Goal: Transaction & Acquisition: Purchase product/service

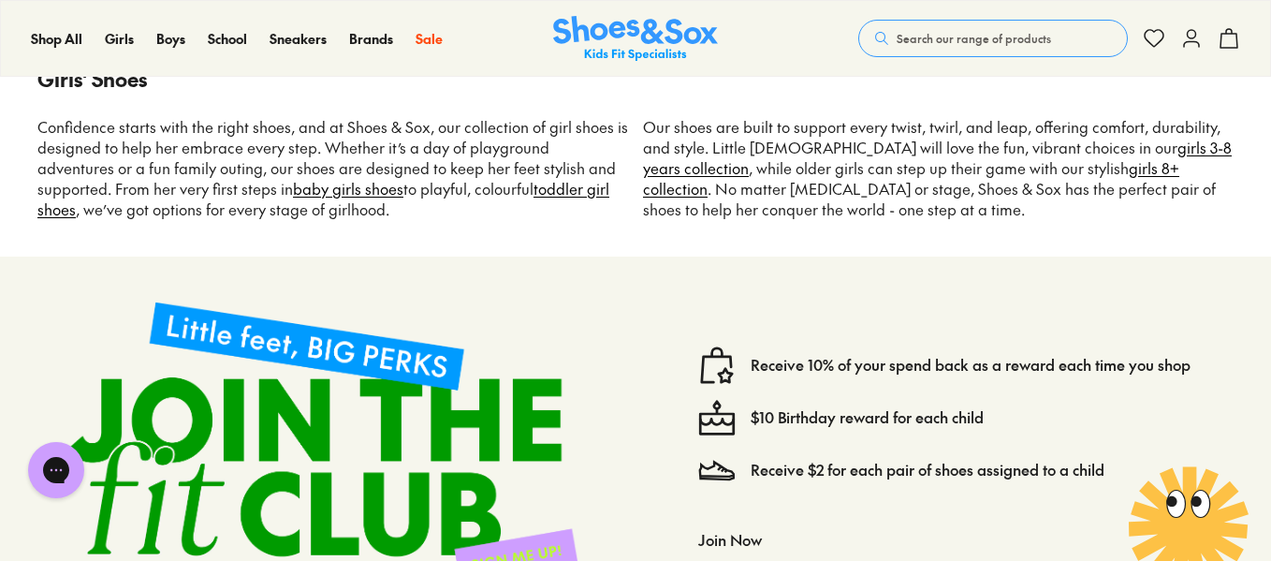
scroll to position [10020, 0]
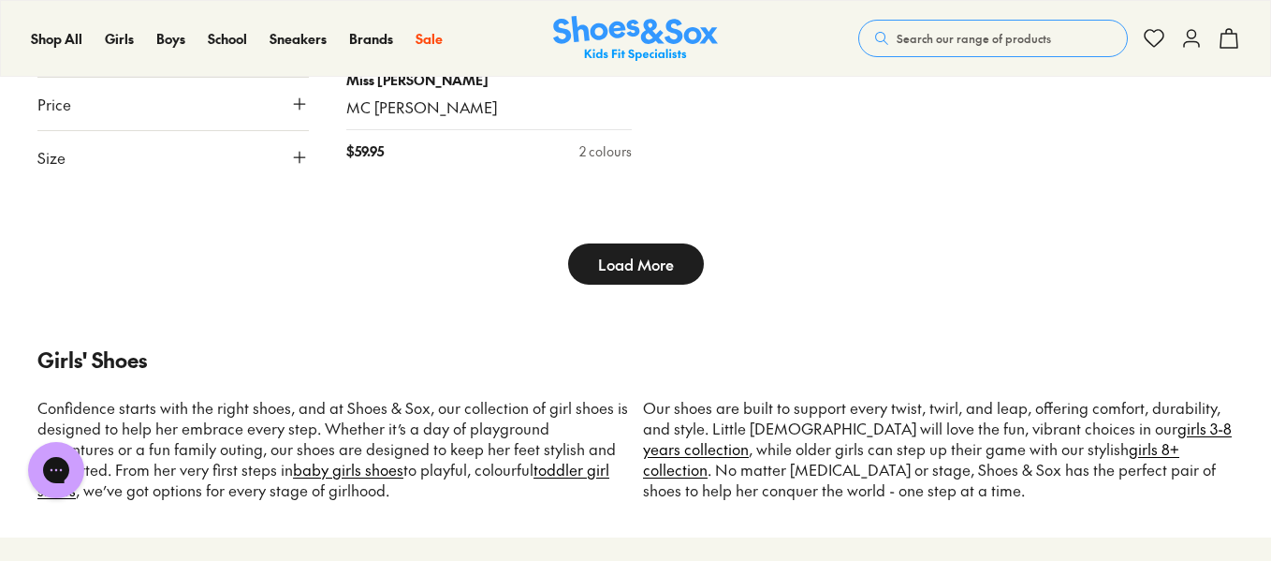
click at [665, 253] on span "Load More" at bounding box center [636, 264] width 76 height 22
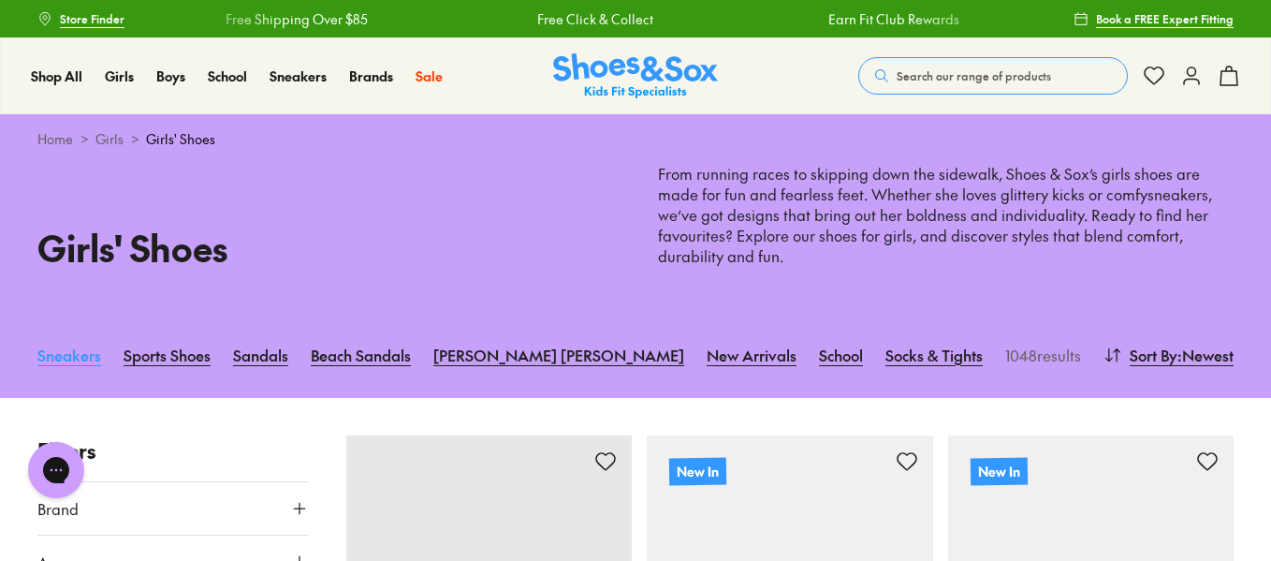
click at [54, 361] on link "Sneakers" at bounding box center [69, 354] width 64 height 41
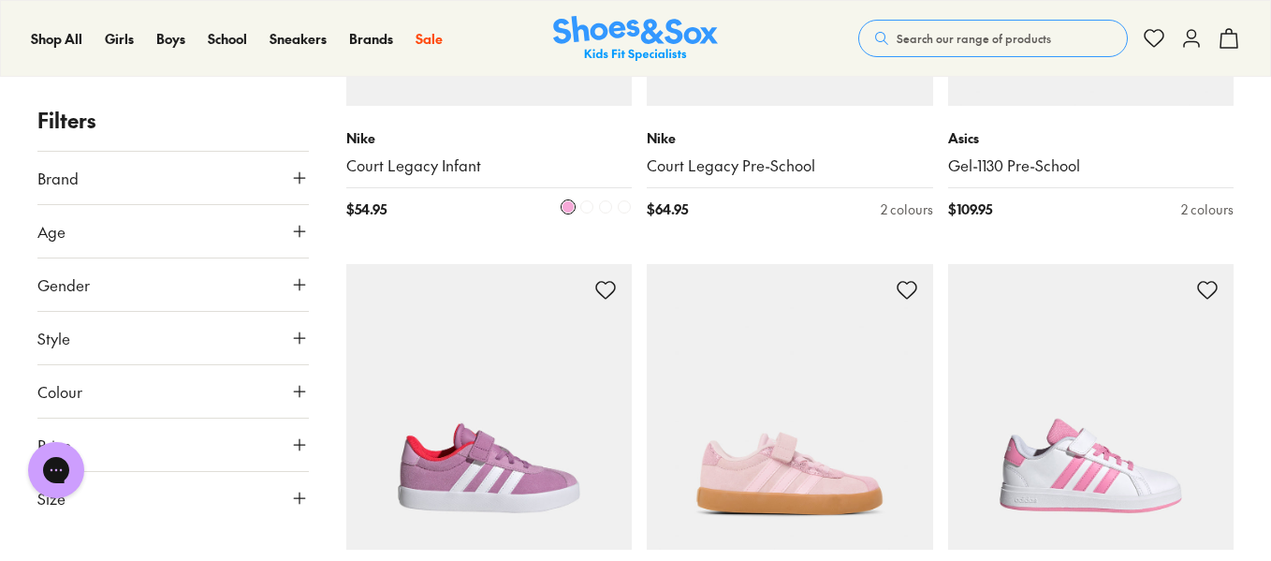
scroll to position [3931, 0]
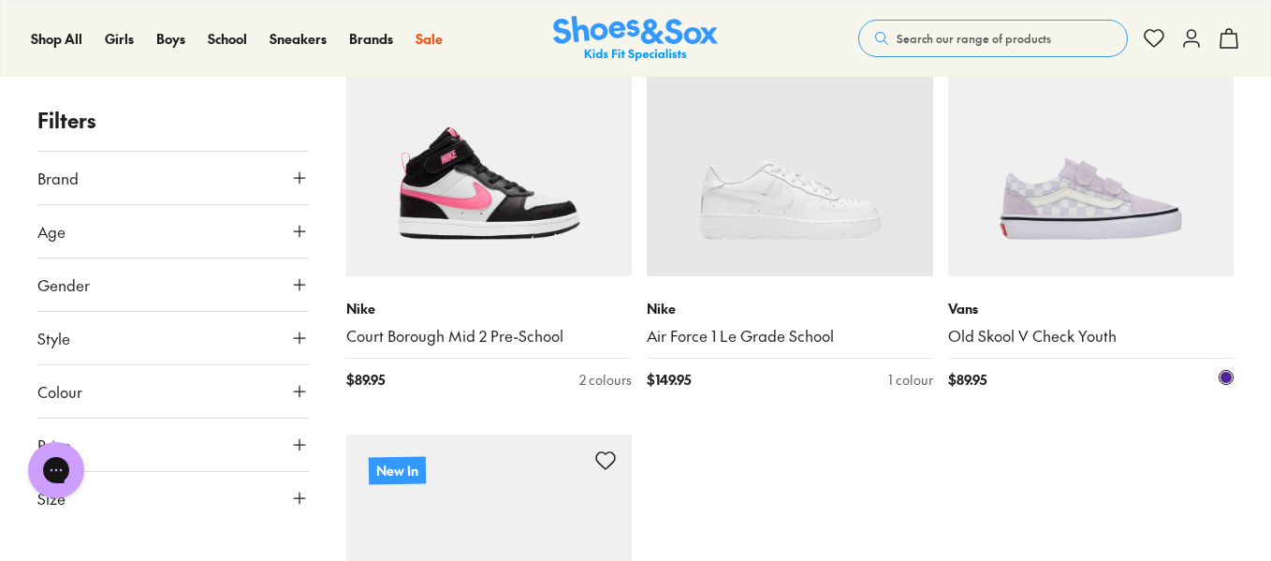
scroll to position [9361, 0]
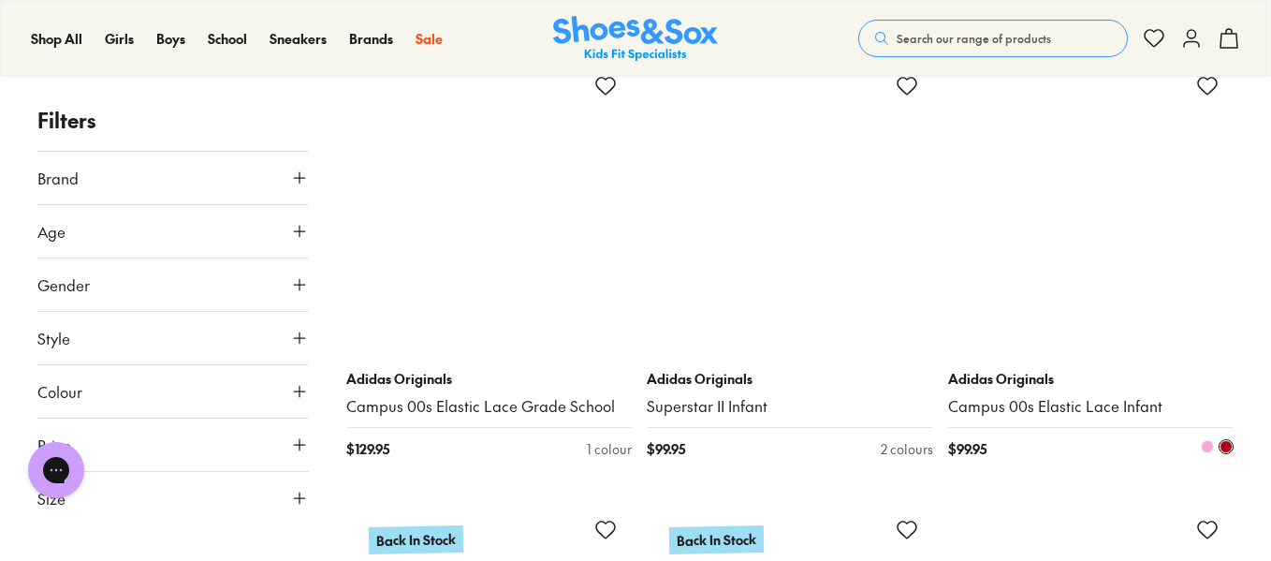
scroll to position [13760, 0]
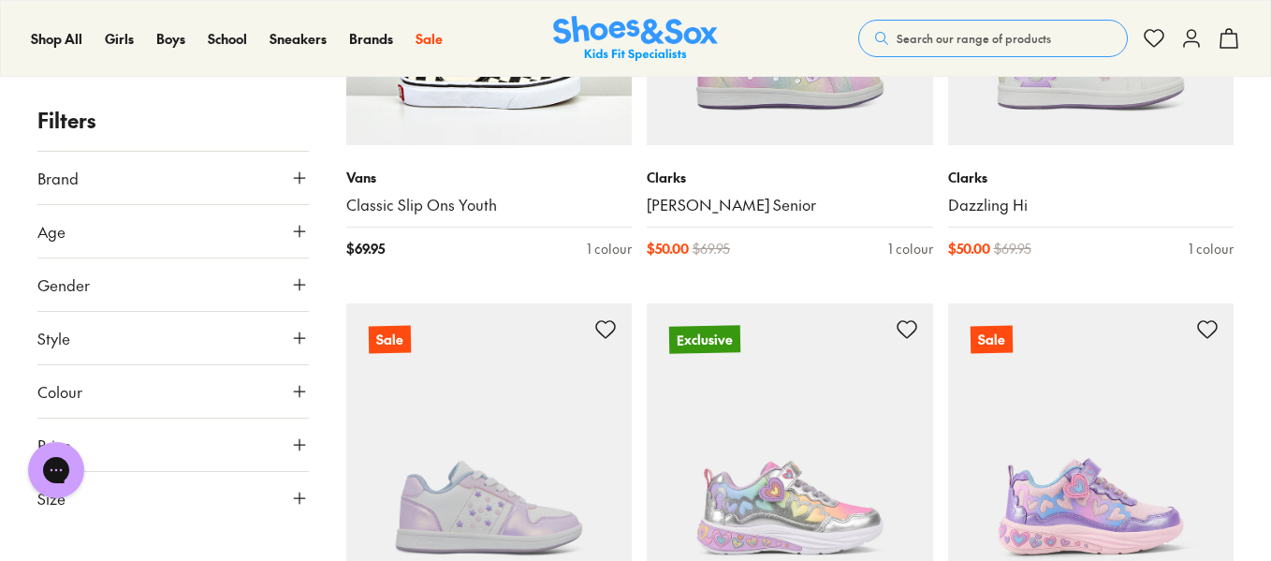
scroll to position [17785, 0]
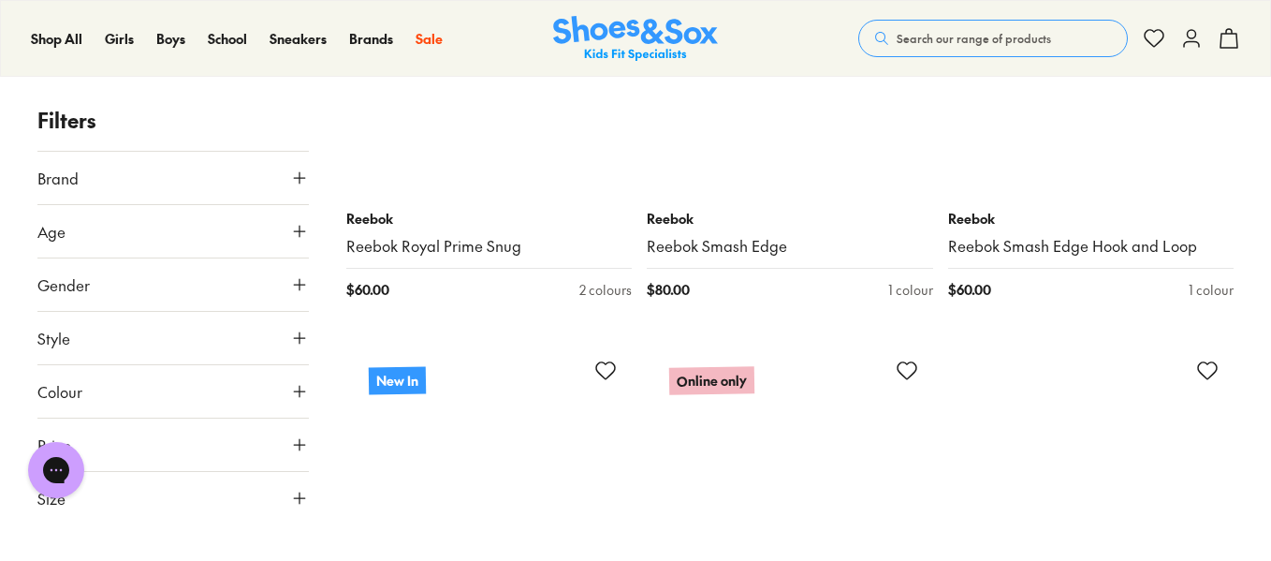
scroll to position [29523, 0]
